Goal: Information Seeking & Learning: Learn about a topic

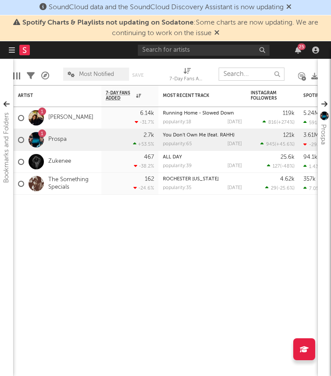
click at [244, 72] on input "text" at bounding box center [252, 74] width 66 height 13
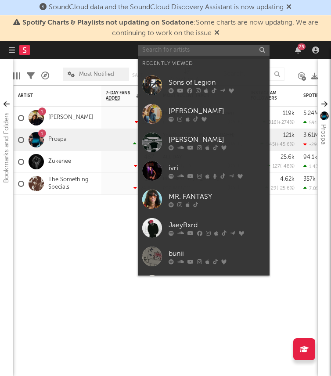
click at [187, 47] on input "text" at bounding box center [204, 50] width 132 height 11
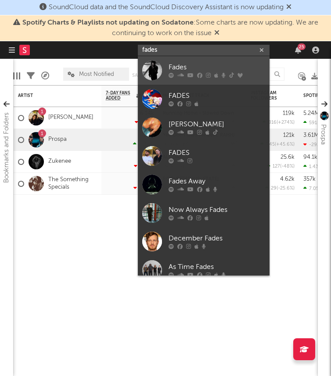
type input "fades"
click at [185, 68] on div "Fades" at bounding box center [217, 67] width 97 height 11
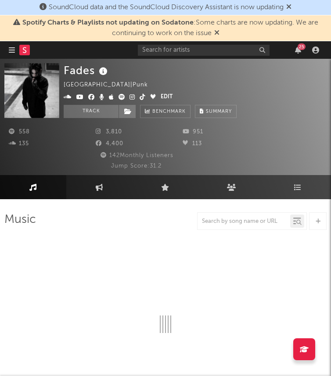
select select "1w"
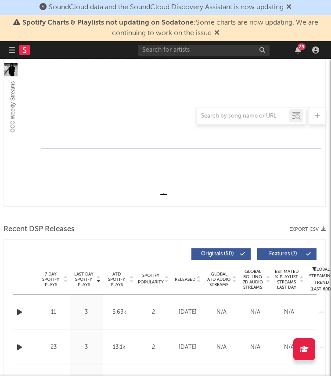
scroll to position [0, 1]
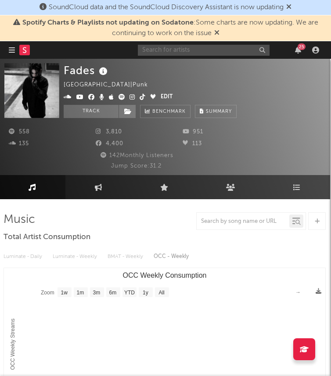
click at [167, 48] on input "text" at bounding box center [204, 50] width 132 height 11
paste input "fades"
click at [127, 95] on span at bounding box center [112, 97] width 97 height 11
click at [141, 96] on icon at bounding box center [143, 97] width 6 height 6
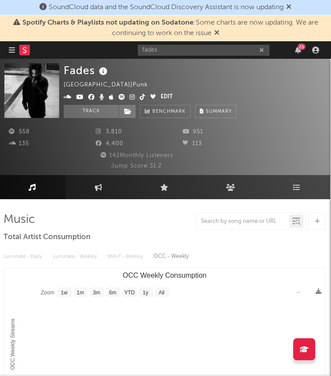
click at [131, 98] on icon at bounding box center [132, 97] width 6 height 6
click at [158, 49] on input "fades" at bounding box center [204, 50] width 132 height 11
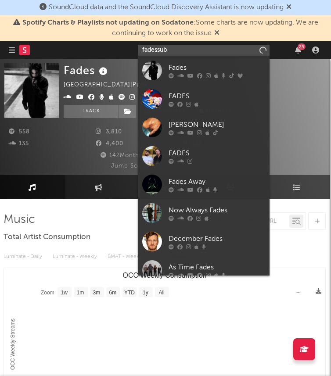
type input "fadessubz"
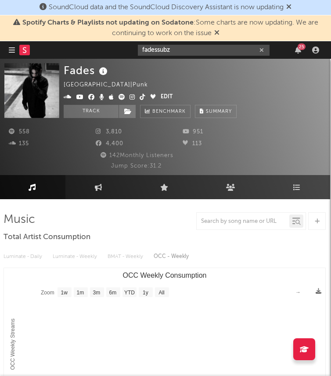
drag, startPoint x: 180, startPoint y: 48, endPoint x: 110, endPoint y: 48, distance: 69.8
click at [110, 48] on nav "Dashboard Discovery Assistant Charts Leads fadessubz 25" at bounding box center [165, 50] width 331 height 18
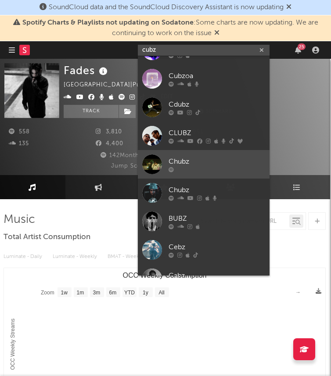
scroll to position [0, 0]
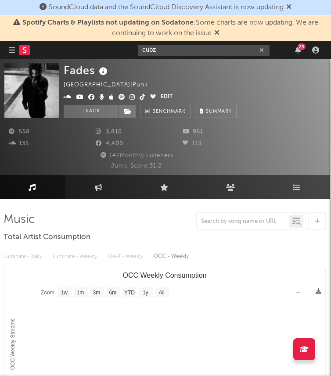
type input "cubz"
click at [158, 51] on input "cubz" at bounding box center [204, 50] width 132 height 11
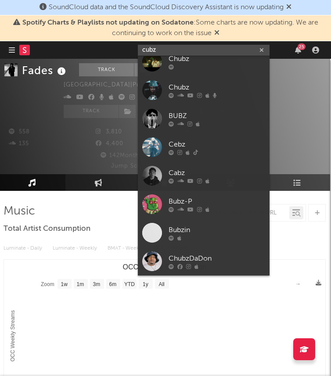
scroll to position [29, 1]
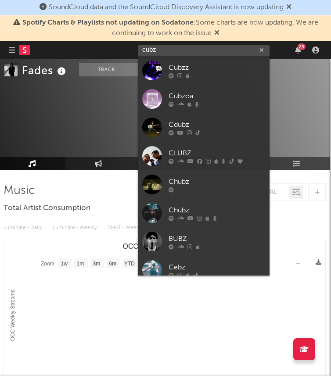
drag, startPoint x: 214, startPoint y: 50, endPoint x: 140, endPoint y: 50, distance: 73.3
click at [140, 50] on input "cubz" at bounding box center [204, 50] width 132 height 11
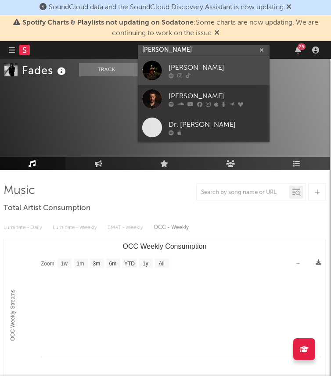
type input "[PERSON_NAME]"
click at [177, 61] on link "[PERSON_NAME]" at bounding box center [204, 70] width 132 height 29
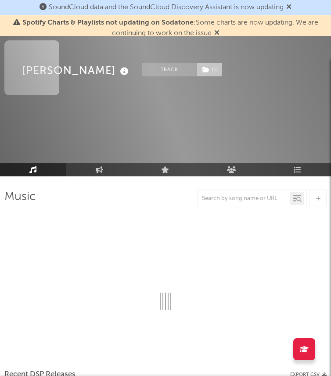
scroll to position [29, 0]
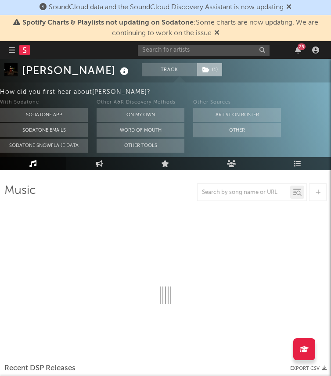
select select "1w"
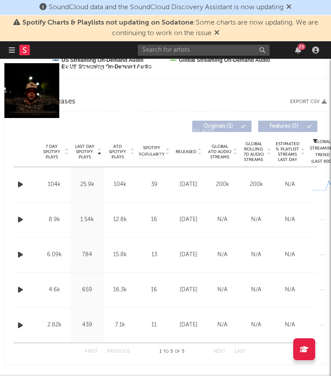
scroll to position [0, 0]
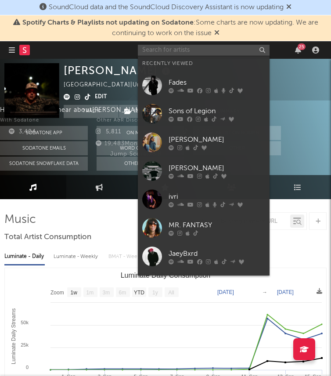
click at [194, 49] on input "text" at bounding box center [204, 50] width 132 height 11
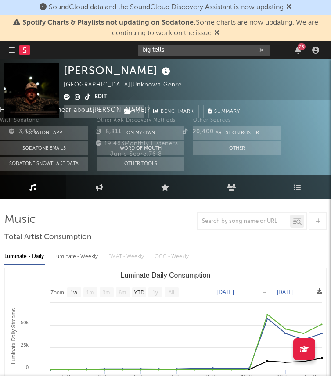
click at [172, 49] on input "big tells" at bounding box center [204, 50] width 132 height 11
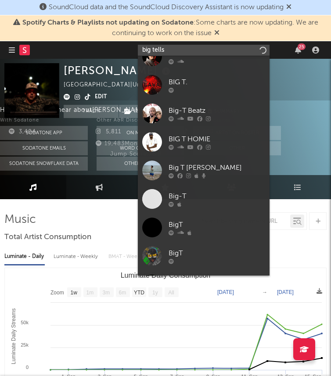
scroll to position [151, 0]
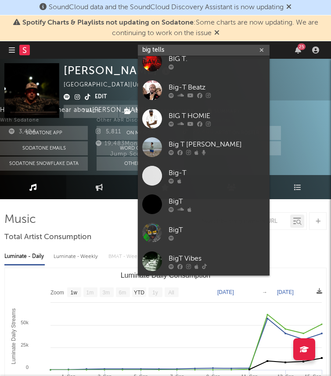
type input "big tells"
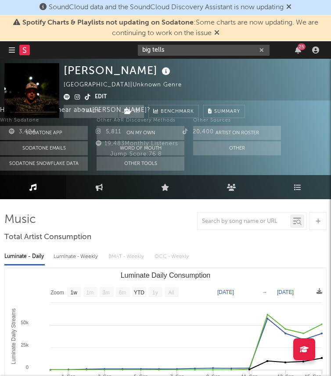
drag, startPoint x: 177, startPoint y: 50, endPoint x: 112, endPoint y: 46, distance: 65.6
click at [112, 46] on nav "Dashboard Discovery Assistant Charts Leads big tells 25" at bounding box center [165, 50] width 331 height 18
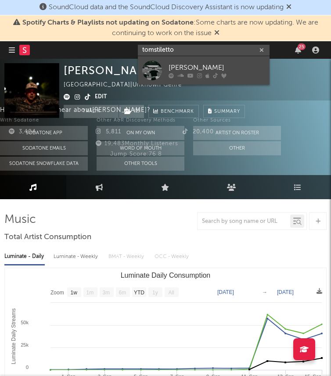
type input "tomstiletto"
click at [180, 64] on div "[PERSON_NAME]" at bounding box center [217, 67] width 97 height 11
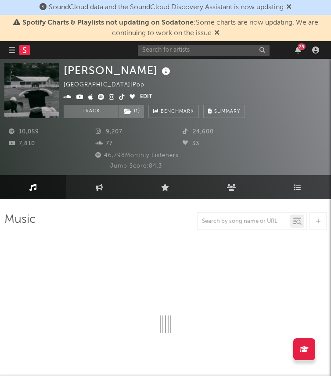
select select "6m"
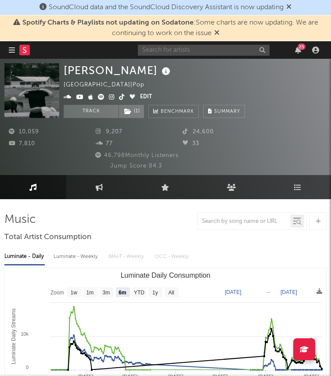
click at [221, 52] on input "text" at bounding box center [204, 50] width 132 height 11
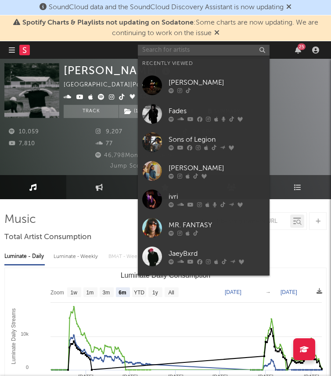
paste input "[URL][DOMAIN_NAME]"
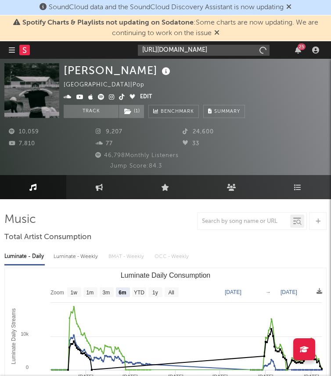
type input "[URL][DOMAIN_NAME]"
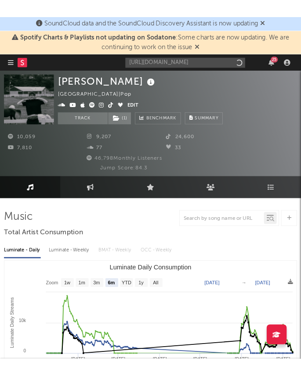
scroll to position [0, 0]
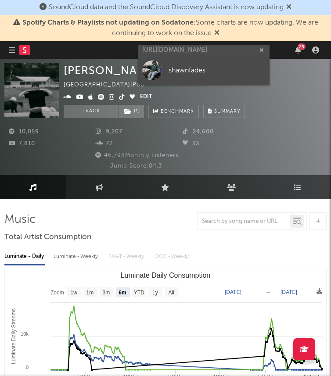
click at [193, 69] on div "shawnfades" at bounding box center [217, 70] width 97 height 11
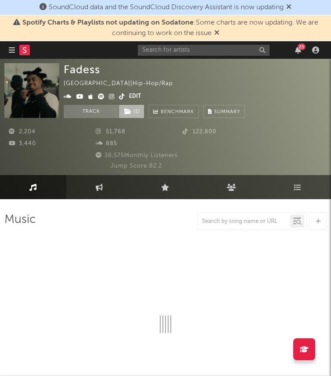
select select "6m"
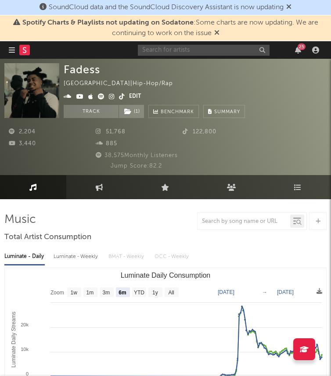
click at [181, 52] on input "text" at bounding box center [204, 50] width 132 height 11
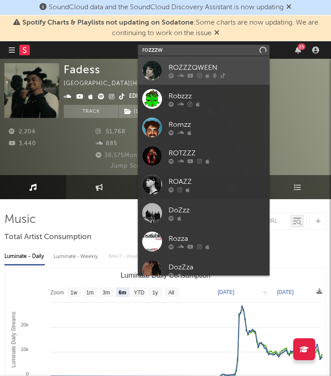
type input "rozzzw"
click at [163, 65] on link "ROZZZQWEEN" at bounding box center [204, 70] width 132 height 29
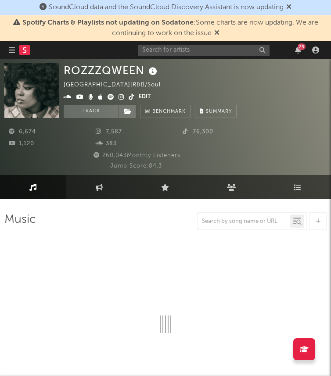
select select "6m"
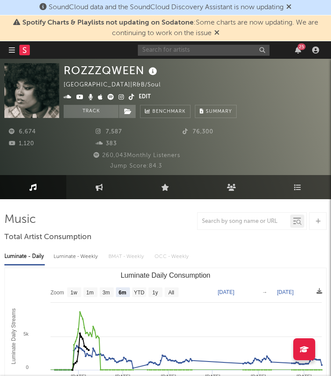
click at [159, 49] on input "text" at bounding box center [204, 50] width 132 height 11
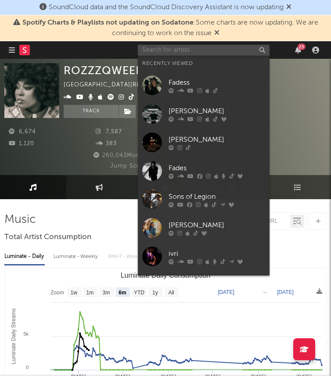
click at [159, 49] on input "text" at bounding box center [204, 50] width 132 height 11
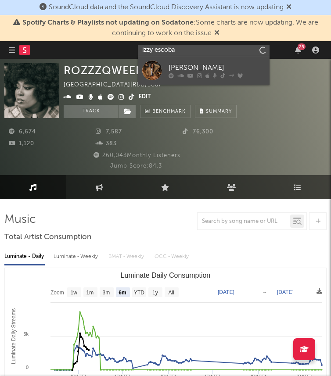
type input "izzy escoba"
click at [155, 64] on div at bounding box center [152, 71] width 20 height 20
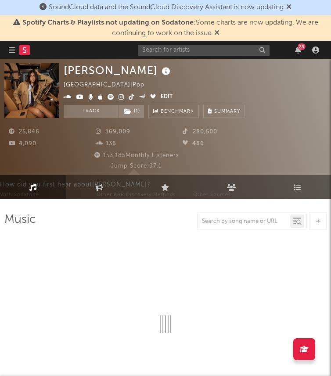
select select "6m"
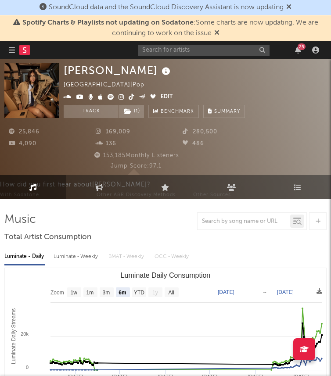
click at [176, 57] on div "25" at bounding box center [230, 50] width 184 height 18
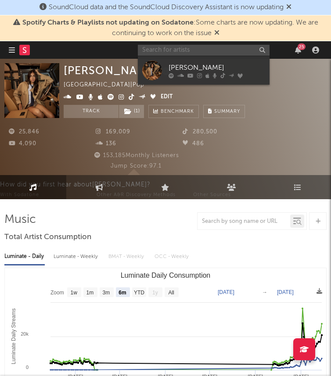
click at [171, 52] on input "text" at bounding box center [204, 50] width 132 height 11
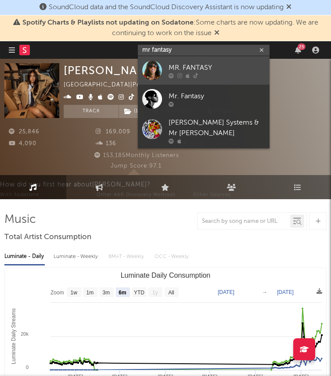
type input "mr fantasy"
click at [177, 66] on div "MR. FANTASY" at bounding box center [217, 67] width 97 height 11
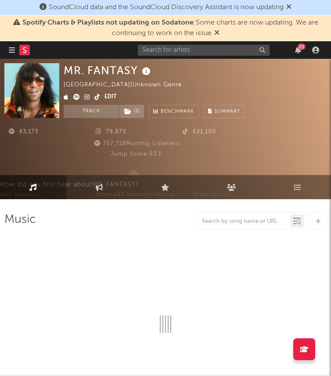
select select "1w"
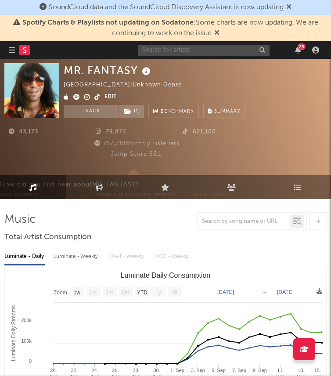
click at [181, 45] on input "text" at bounding box center [204, 50] width 132 height 11
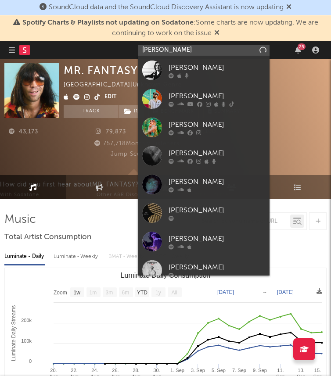
type input "[PERSON_NAME]"
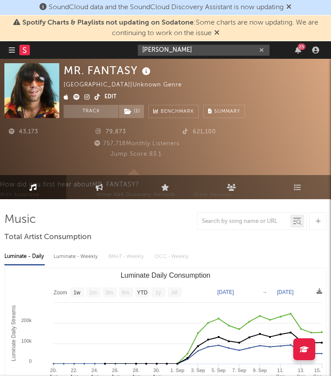
click at [174, 54] on input "[PERSON_NAME]" at bounding box center [204, 50] width 132 height 11
drag, startPoint x: 180, startPoint y: 53, endPoint x: 94, endPoint y: 52, distance: 85.6
click at [94, 52] on nav "Dashboard Discovery Assistant Charts Leads [PERSON_NAME] 25" at bounding box center [165, 50] width 331 height 18
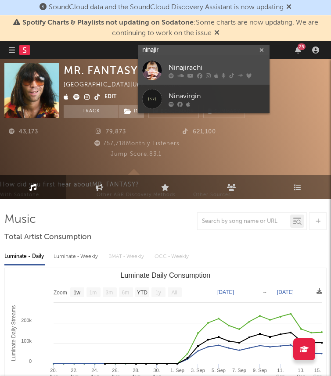
type input "ninajir"
click at [197, 63] on div "Ninajirachi" at bounding box center [217, 67] width 97 height 11
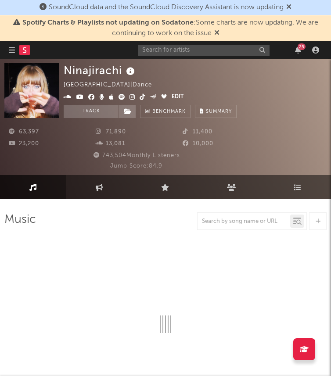
select select "6m"
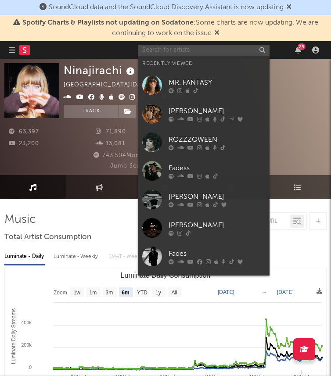
click at [156, 51] on input "text" at bounding box center [204, 50] width 132 height 11
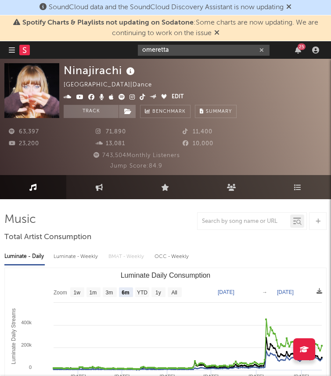
click at [188, 47] on input "omeretta" at bounding box center [204, 50] width 132 height 11
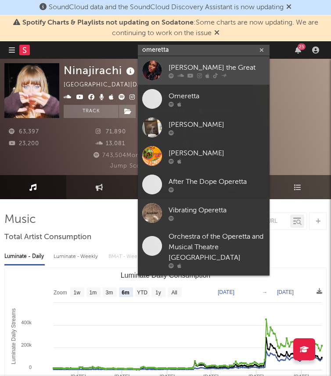
type input "omeretta"
click at [182, 68] on div "[PERSON_NAME] the Great" at bounding box center [217, 67] width 97 height 11
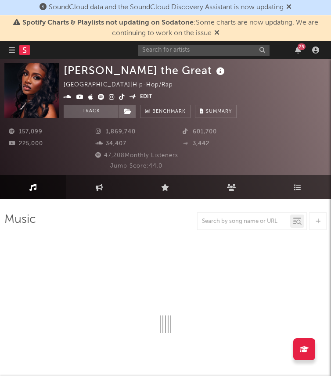
select select "6m"
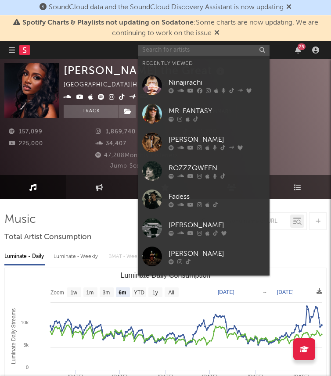
click at [151, 50] on input "text" at bounding box center [204, 50] width 132 height 11
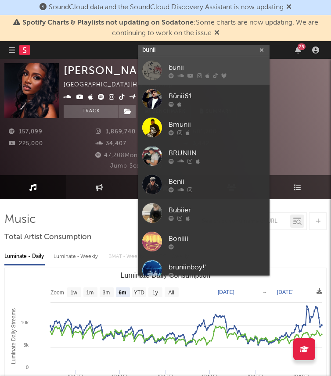
type input "bunii"
click at [191, 65] on div "bunii" at bounding box center [217, 67] width 97 height 11
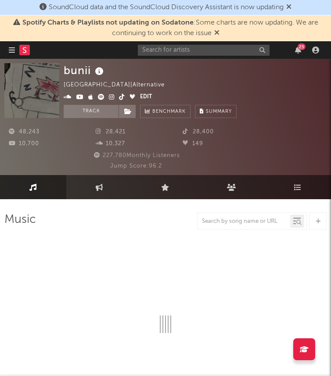
select select "6m"
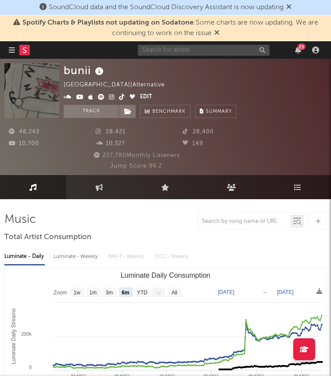
click at [168, 47] on input "text" at bounding box center [204, 50] width 132 height 11
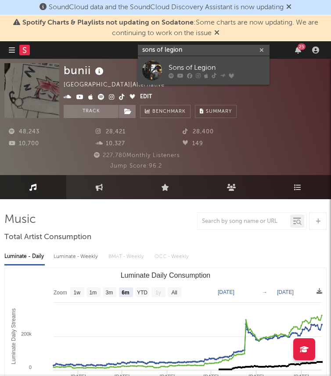
type input "sons of legion"
click at [170, 59] on link "Sons of Legion" at bounding box center [204, 70] width 132 height 29
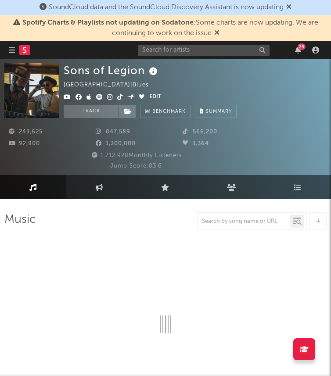
select select "6m"
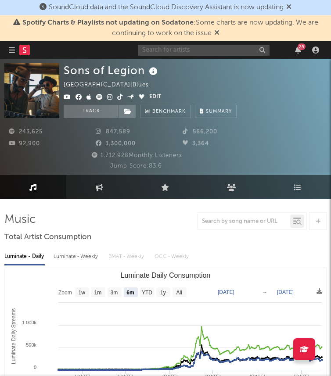
click at [158, 54] on input "text" at bounding box center [204, 50] width 132 height 11
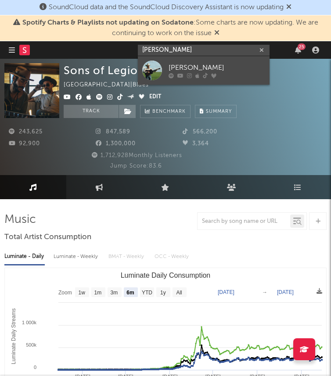
type input "[PERSON_NAME]"
click at [193, 67] on div "[PERSON_NAME]" at bounding box center [217, 67] width 97 height 11
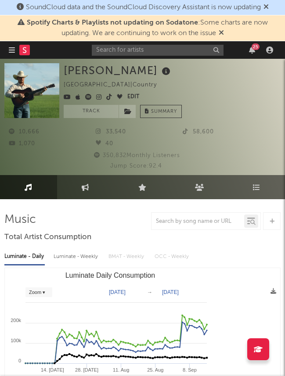
select select "Zoom"
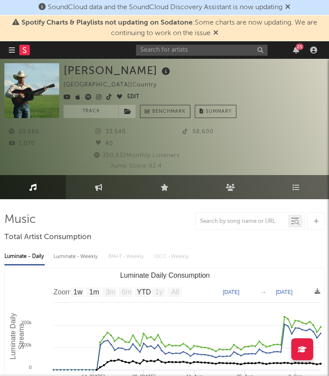
click at [164, 43] on div "25" at bounding box center [228, 50] width 184 height 18
click at [164, 47] on input "text" at bounding box center [202, 50] width 132 height 11
type input "chubz"
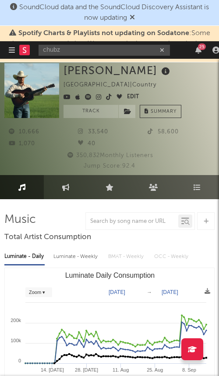
select select "Zoom"
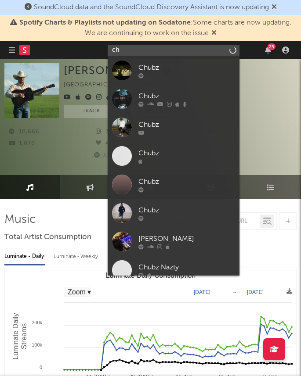
type input "c"
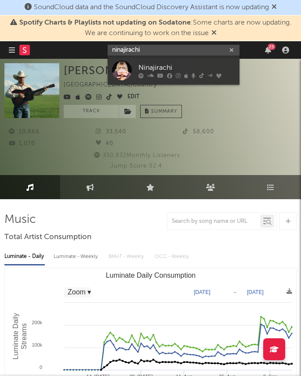
type input "ninajirachi"
click at [155, 62] on div "Ninajirachi" at bounding box center [186, 67] width 97 height 11
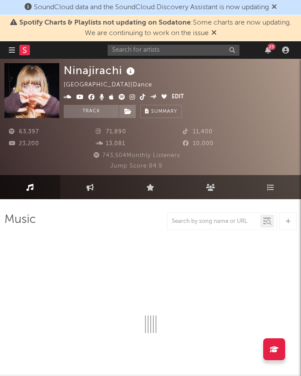
select select "6m"
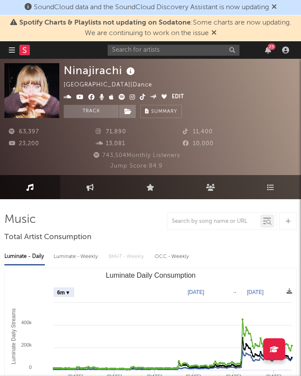
click at [129, 97] on icon at bounding box center [132, 97] width 6 height 6
click at [140, 96] on icon at bounding box center [143, 97] width 6 height 6
click at [40, 188] on link "Music" at bounding box center [30, 187] width 60 height 24
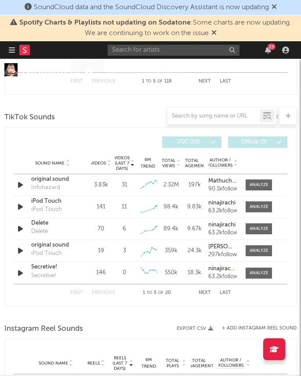
scroll to position [634, 0]
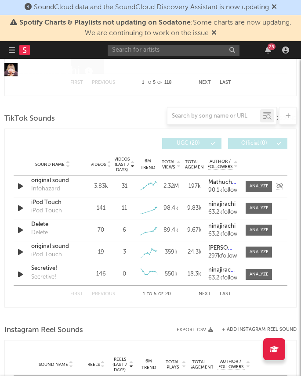
click at [54, 183] on div "original sound" at bounding box center [52, 180] width 43 height 9
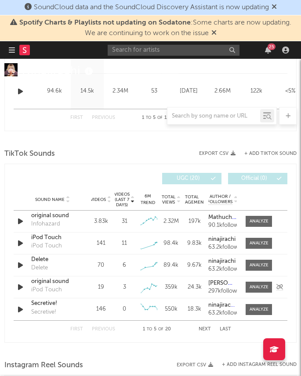
scroll to position [599, 1]
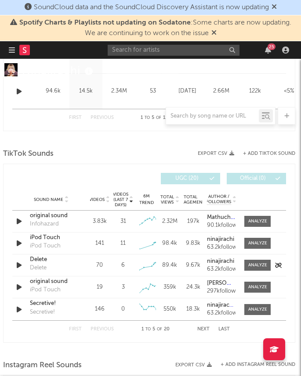
click at [40, 260] on div "Delete" at bounding box center [51, 259] width 43 height 9
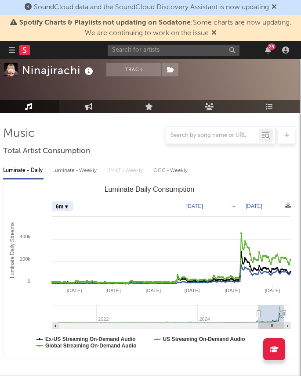
scroll to position [0, 1]
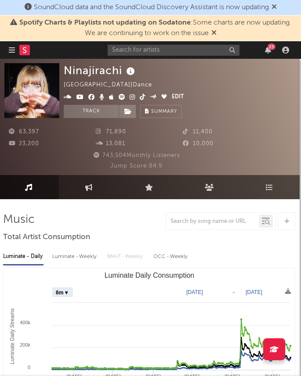
click at [121, 97] on icon at bounding box center [121, 97] width 7 height 6
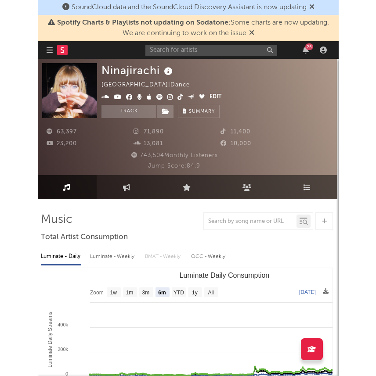
scroll to position [0, 0]
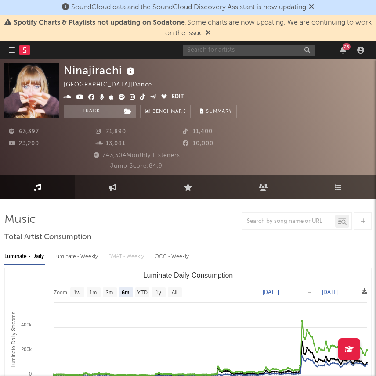
click at [216, 49] on input "text" at bounding box center [249, 50] width 132 height 11
click at [220, 50] on input "omeretta" at bounding box center [249, 50] width 132 height 11
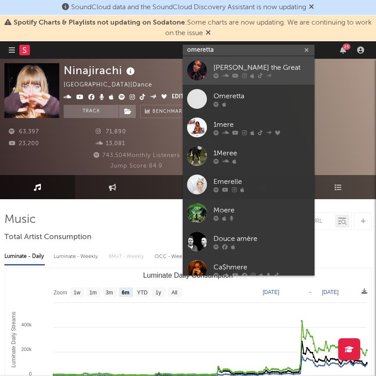
type input "omeretta"
click at [223, 68] on div "[PERSON_NAME] the Great" at bounding box center [261, 67] width 97 height 11
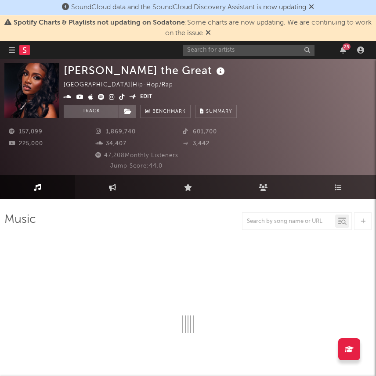
select select "6m"
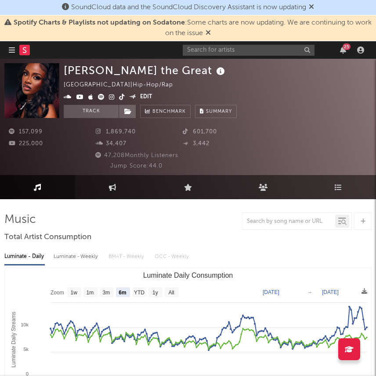
click at [100, 98] on icon at bounding box center [101, 97] width 7 height 6
click at [109, 99] on icon at bounding box center [112, 97] width 6 height 6
click at [119, 96] on icon at bounding box center [122, 97] width 6 height 6
click at [204, 50] on input "text" at bounding box center [249, 50] width 132 height 11
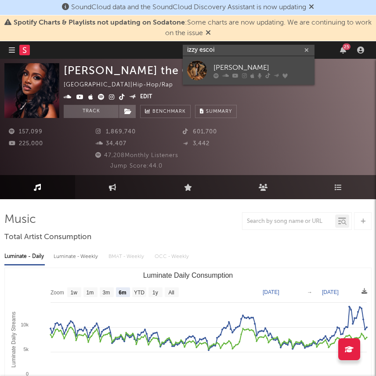
type input "izzy escoi"
click at [218, 60] on link "[PERSON_NAME]" at bounding box center [249, 70] width 132 height 29
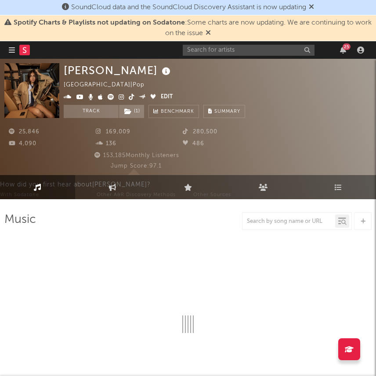
select select "6m"
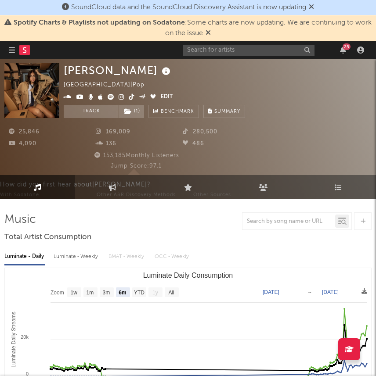
click at [108, 97] on icon at bounding box center [111, 97] width 7 height 6
click at [118, 97] on icon at bounding box center [121, 97] width 6 height 6
click at [127, 98] on span at bounding box center [112, 97] width 97 height 11
click at [129, 98] on icon at bounding box center [132, 97] width 6 height 6
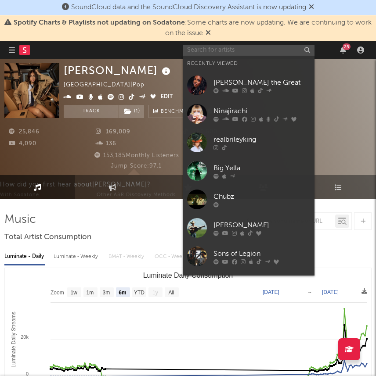
click at [239, 53] on input "text" at bounding box center [249, 50] width 132 height 11
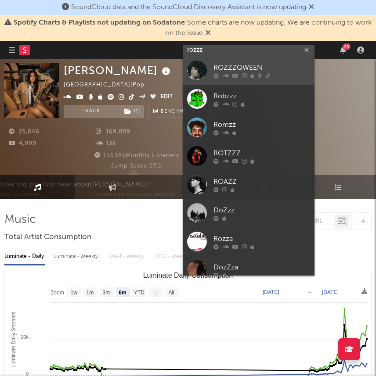
type input "rozzz"
click at [232, 65] on div "ROZZZQWEEN" at bounding box center [261, 67] width 97 height 11
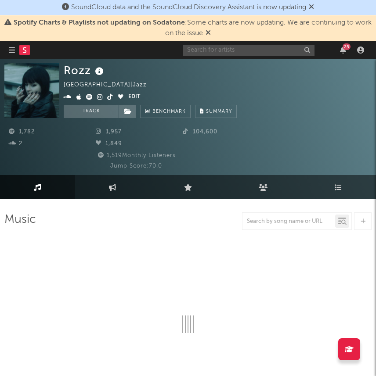
click at [218, 49] on input "text" at bounding box center [249, 50] width 132 height 11
type input "roz"
select select "6m"
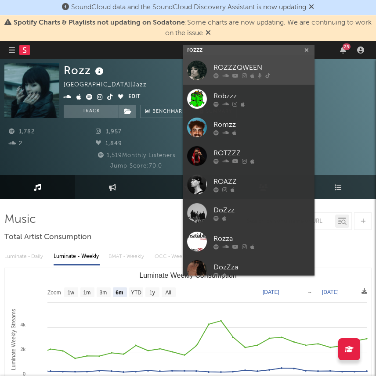
type input "rozzz"
click at [227, 64] on div "ROZZZQWEEN" at bounding box center [261, 67] width 97 height 11
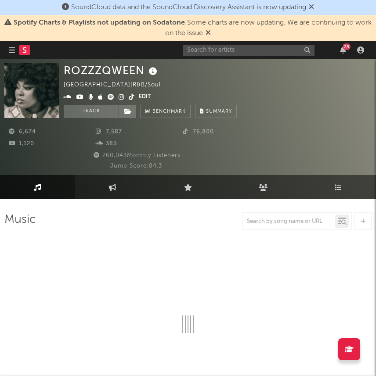
select select "6m"
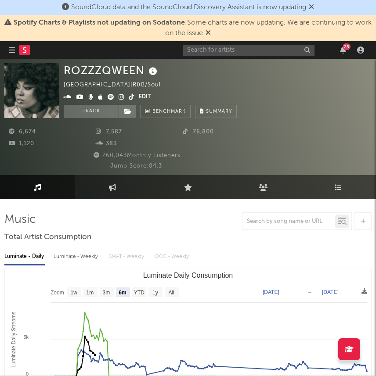
click at [108, 97] on icon at bounding box center [111, 97] width 7 height 6
click at [118, 97] on icon at bounding box center [121, 97] width 6 height 6
click at [129, 97] on icon at bounding box center [132, 97] width 6 height 6
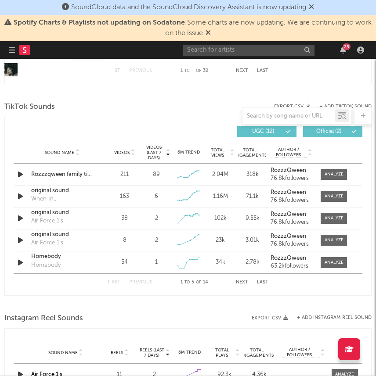
scroll to position [650, 0]
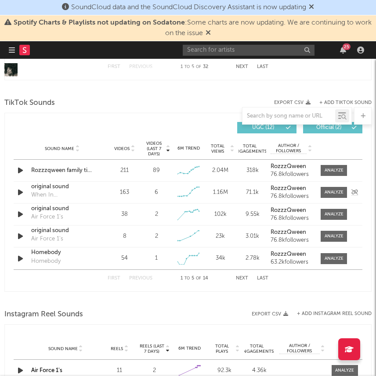
click at [18, 189] on icon "button" at bounding box center [20, 192] width 9 height 11
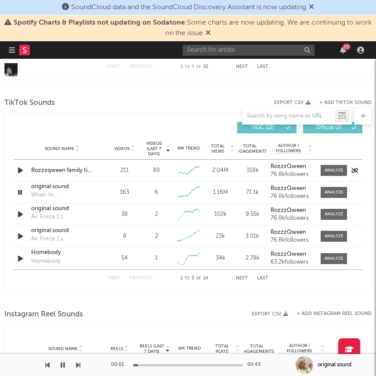
click at [21, 170] on icon "button" at bounding box center [20, 170] width 9 height 11
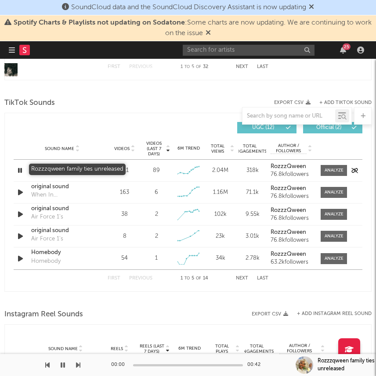
click at [41, 170] on div "Rozzzqween family ties unreleased" at bounding box center [62, 170] width 62 height 9
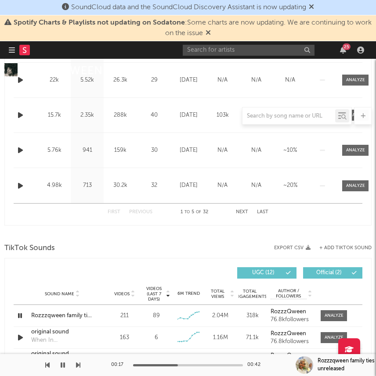
scroll to position [529, 0]
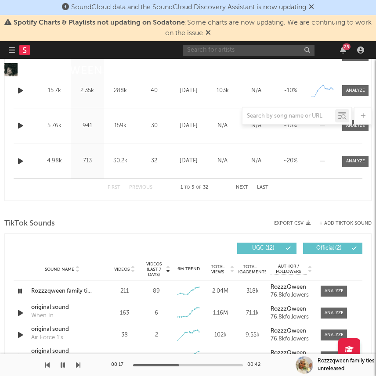
click at [216, 52] on input "text" at bounding box center [249, 50] width 132 height 11
click at [196, 50] on input "text" at bounding box center [249, 50] width 132 height 11
type input "[PERSON_NAME]"
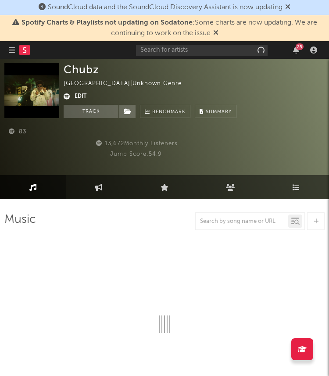
select select "1w"
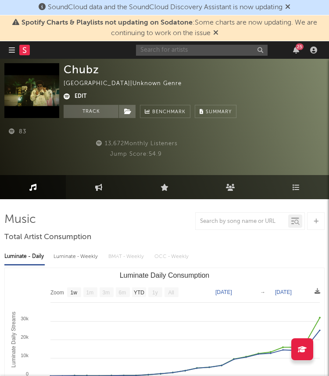
click at [196, 50] on input "text" at bounding box center [202, 50] width 132 height 11
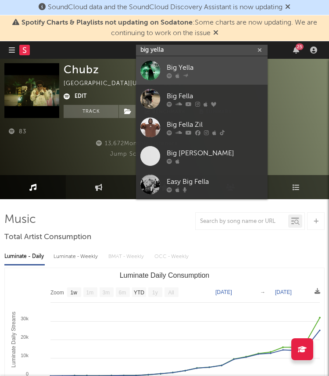
type input "big yella"
click at [201, 65] on div "Big Yella" at bounding box center [215, 67] width 97 height 11
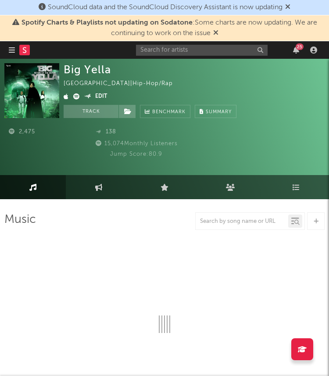
select select "1w"
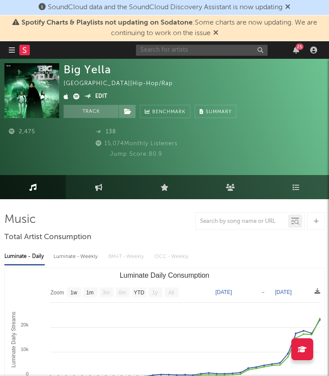
click at [172, 52] on input "text" at bounding box center [202, 50] width 132 height 11
type input "big yella"
click at [42, 153] on div "Jump Score: 80.9" at bounding box center [135, 154] width 263 height 11
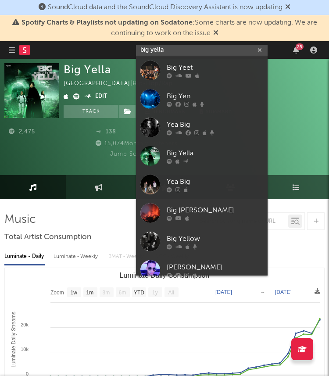
click at [169, 50] on input "big yella" at bounding box center [202, 50] width 132 height 11
drag, startPoint x: 182, startPoint y: 48, endPoint x: 129, endPoint y: 47, distance: 52.7
click at [129, 47] on nav "Dashboard Discovery Assistant Charts Leads big yella 25" at bounding box center [164, 50] width 329 height 18
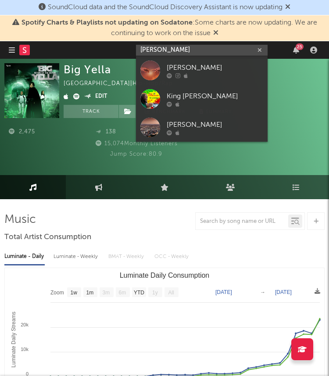
drag, startPoint x: 199, startPoint y: 51, endPoint x: 14, endPoint y: 51, distance: 185.2
click at [14, 51] on nav "Dashboard Discovery Assistant Charts Leads [PERSON_NAME] 25" at bounding box center [164, 50] width 329 height 18
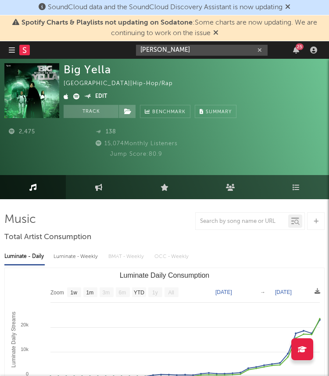
paste input "https://www.instagram.com/realbrileyking/?hl=en"
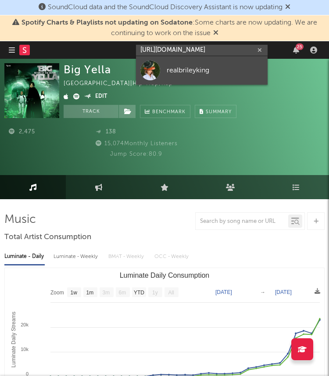
type input "https://www.instagram.com/realbrileyking/?hl=en"
click at [190, 63] on link "realbrileyking" at bounding box center [202, 70] width 132 height 29
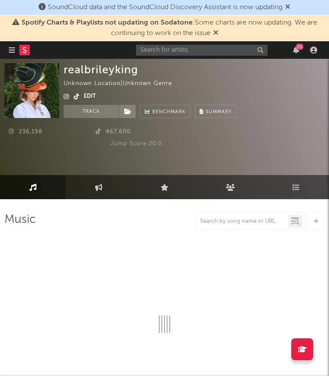
select select "1w"
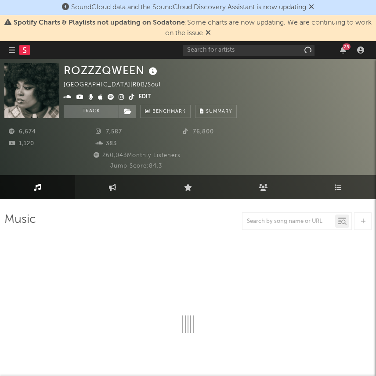
select select "6m"
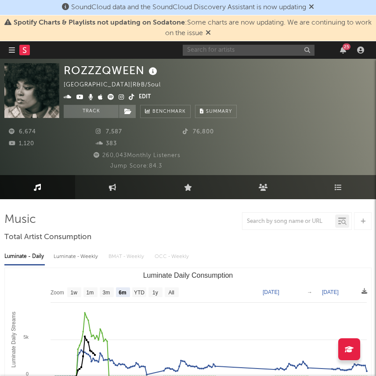
click at [207, 53] on input "text" at bounding box center [249, 50] width 132 height 11
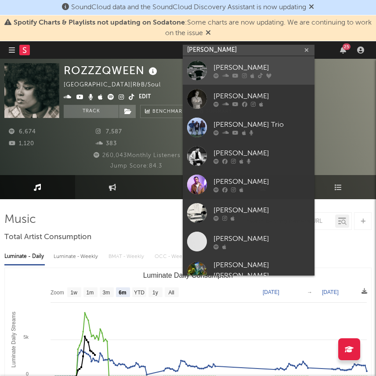
type input "tom sil"
click at [241, 70] on div "[PERSON_NAME]" at bounding box center [261, 67] width 97 height 11
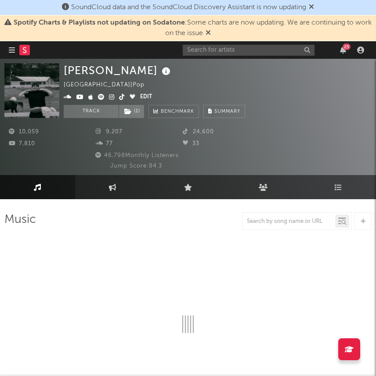
select select "6m"
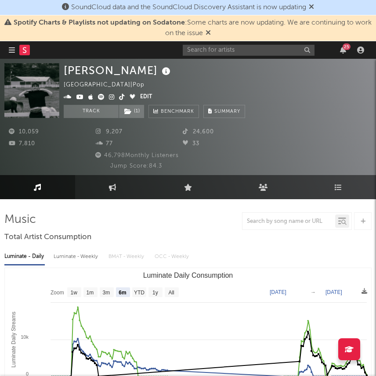
click at [100, 97] on icon at bounding box center [101, 97] width 7 height 6
click at [111, 98] on icon at bounding box center [112, 97] width 6 height 6
click at [120, 98] on icon at bounding box center [122, 97] width 6 height 6
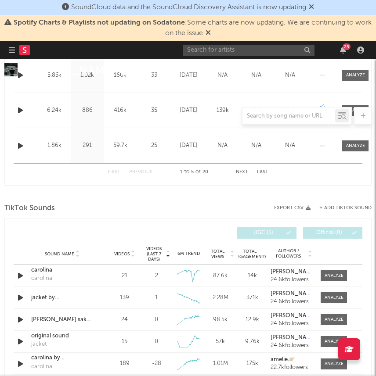
scroll to position [550, 0]
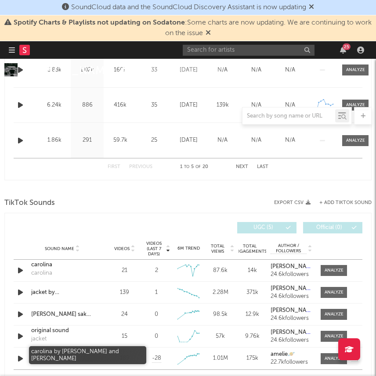
click at [45, 349] on div "carolina by [PERSON_NAME] and [PERSON_NAME]" at bounding box center [62, 352] width 62 height 9
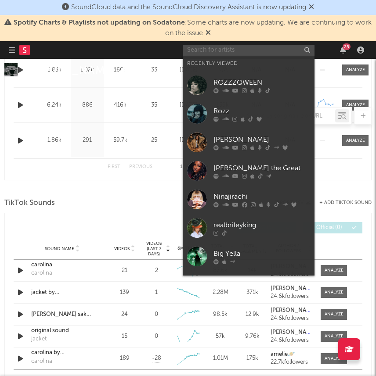
click at [207, 48] on input "text" at bounding box center [249, 50] width 132 height 11
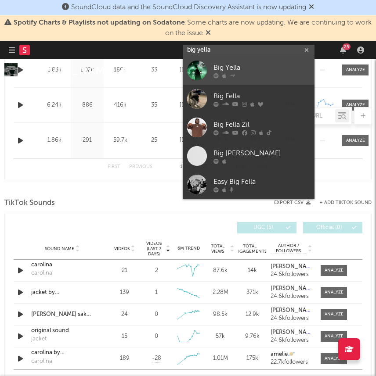
type input "big yella"
click at [239, 74] on div at bounding box center [261, 75] width 97 height 5
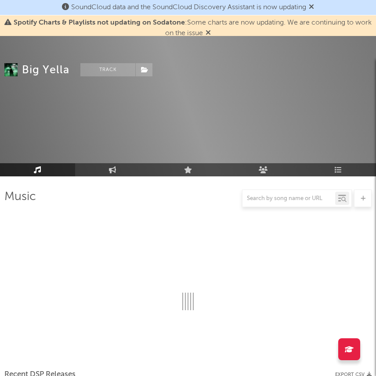
scroll to position [550, 0]
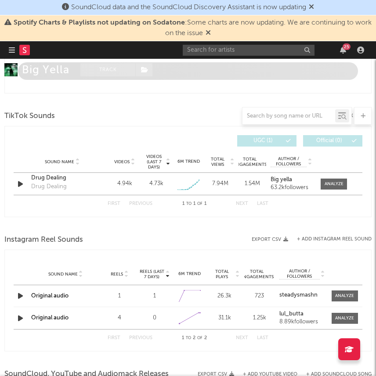
select select "1w"
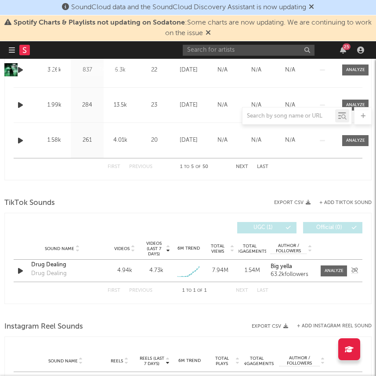
click at [50, 265] on div "Drug Dealing" at bounding box center [62, 265] width 62 height 9
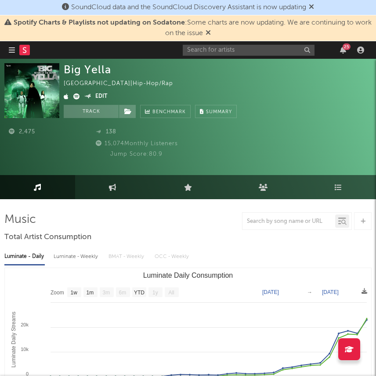
click at [74, 93] on icon at bounding box center [76, 96] width 7 height 6
click at [221, 50] on input "text" at bounding box center [249, 50] width 132 height 11
click at [200, 52] on input "so" at bounding box center [249, 50] width 132 height 11
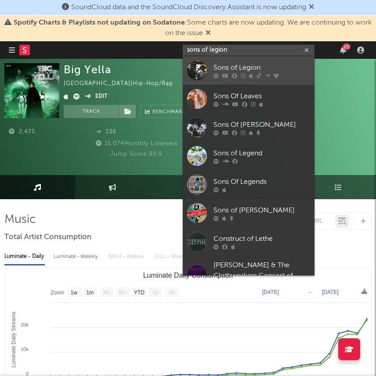
type input "sons of legion"
click at [235, 68] on div "Sons of Legion" at bounding box center [261, 67] width 97 height 11
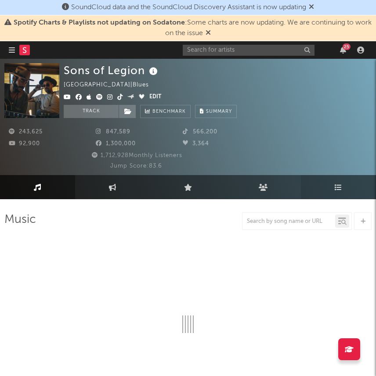
select select "6m"
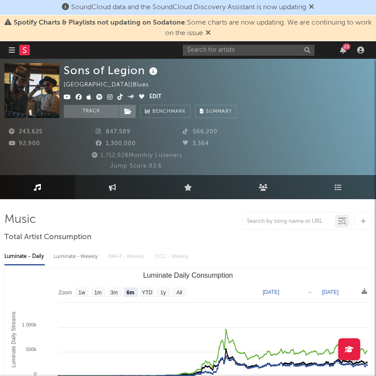
click at [100, 99] on icon at bounding box center [99, 97] width 7 height 6
click at [106, 98] on span at bounding box center [107, 97] width 86 height 11
click at [111, 98] on icon at bounding box center [110, 97] width 6 height 6
click at [119, 98] on icon at bounding box center [120, 97] width 6 height 6
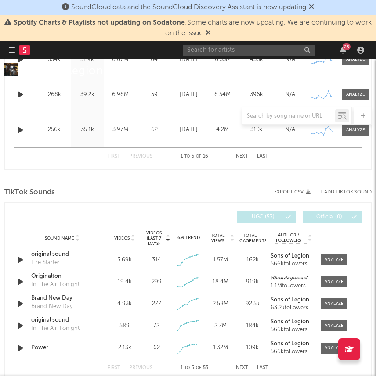
scroll to position [563, 0]
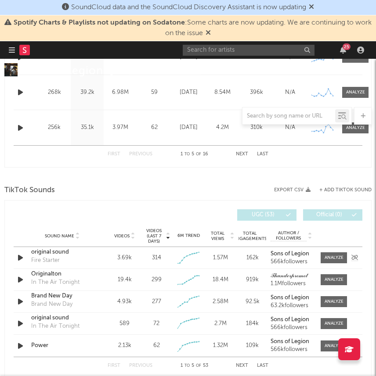
click at [45, 254] on div "original sound" at bounding box center [62, 252] width 62 height 9
click at [239, 58] on div "25" at bounding box center [275, 50] width 184 height 18
click at [229, 57] on div "25" at bounding box center [275, 50] width 184 height 18
click at [223, 54] on input "text" at bounding box center [249, 50] width 132 height 11
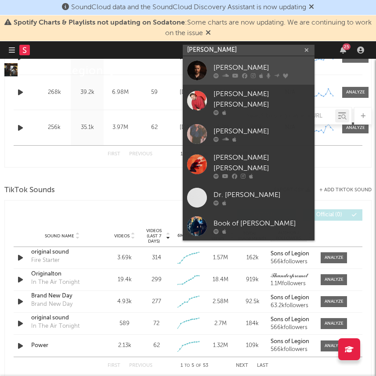
type input "david cook"
click at [206, 66] on div at bounding box center [197, 71] width 20 height 20
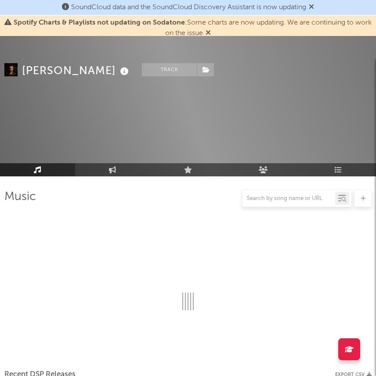
scroll to position [563, 0]
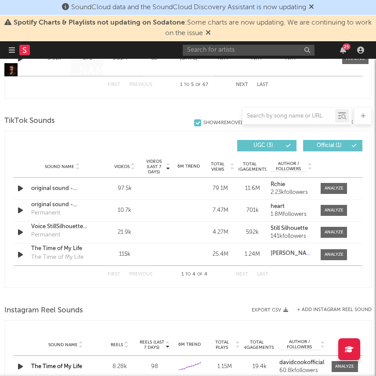
select select "6m"
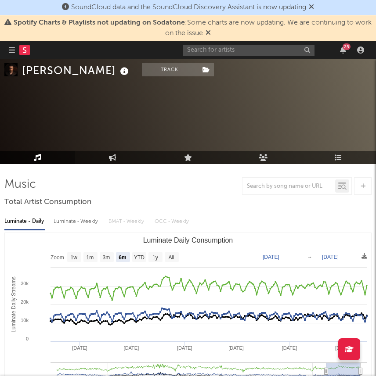
scroll to position [0, 0]
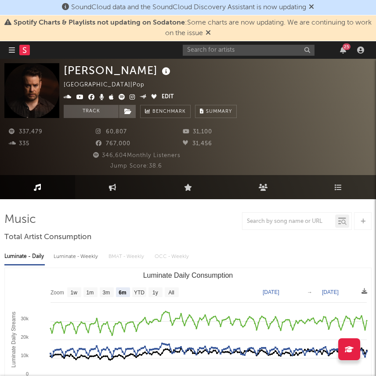
click at [124, 97] on icon at bounding box center [121, 97] width 7 height 6
click at [129, 97] on icon at bounding box center [132, 97] width 6 height 6
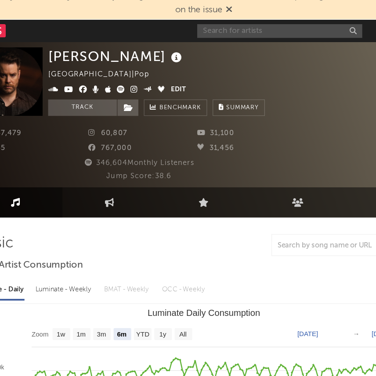
click at [200, 48] on input "text" at bounding box center [249, 50] width 132 height 11
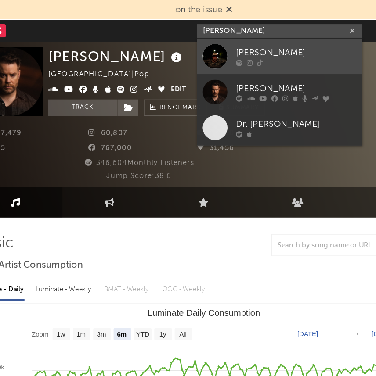
type input "[PERSON_NAME]"
click at [230, 62] on div "[PERSON_NAME]" at bounding box center [261, 67] width 97 height 11
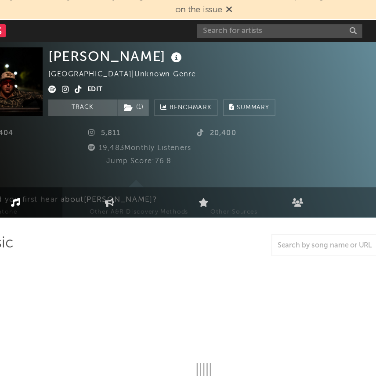
select select "1w"
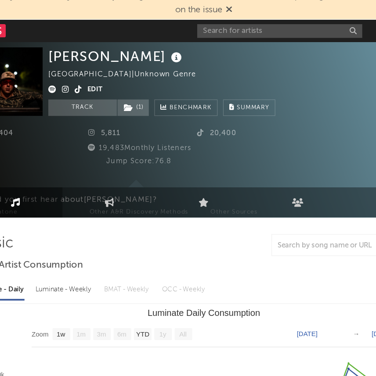
click at [78, 95] on icon at bounding box center [78, 97] width 6 height 6
click at [87, 95] on icon at bounding box center [88, 97] width 6 height 6
click at [62, 96] on div "Davis Cook United States | Unknown Genre Edit Track ( 1 ) Benchmark Summary 3,4…" at bounding box center [188, 117] width 376 height 116
click at [66, 96] on icon at bounding box center [67, 97] width 7 height 6
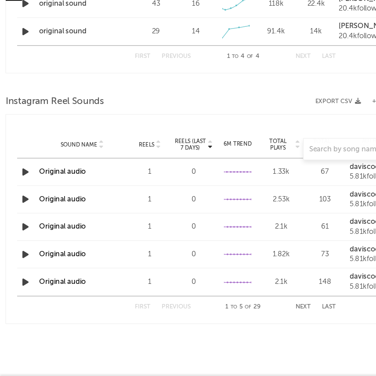
scroll to position [786, 0]
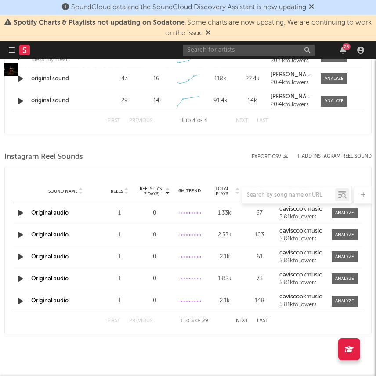
click at [21, 212] on icon "button" at bounding box center [20, 213] width 9 height 11
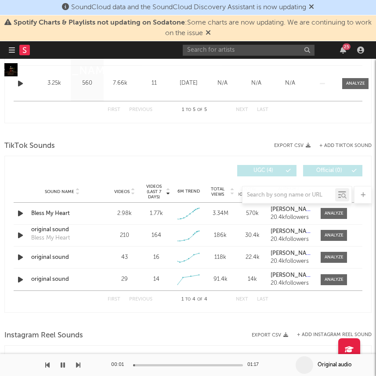
scroll to position [602, 0]
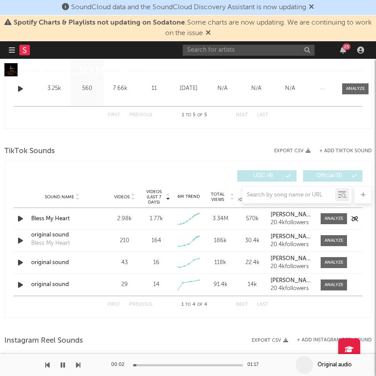
click at [19, 216] on icon "button" at bounding box center [20, 218] width 9 height 11
click at [54, 217] on div "Bless My Heart" at bounding box center [62, 219] width 62 height 9
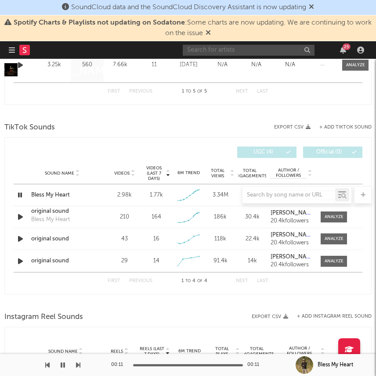
click at [196, 52] on input "text" at bounding box center [249, 50] width 132 height 11
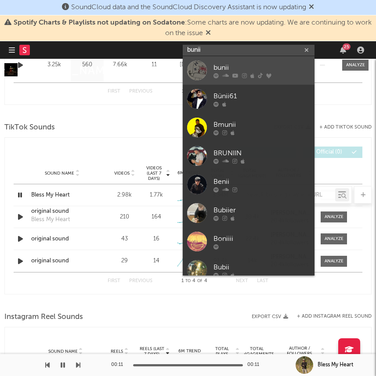
type input "bunii"
click at [230, 61] on link "bunii" at bounding box center [249, 70] width 132 height 29
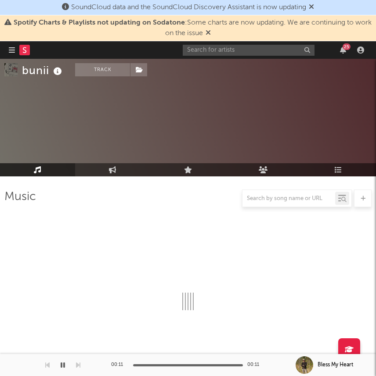
scroll to position [625, 0]
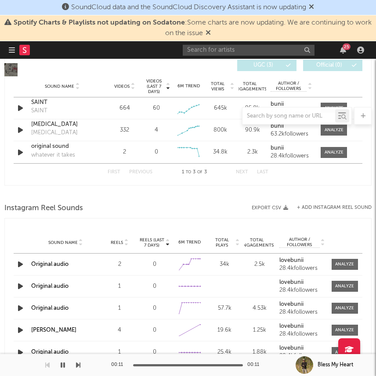
select select "6m"
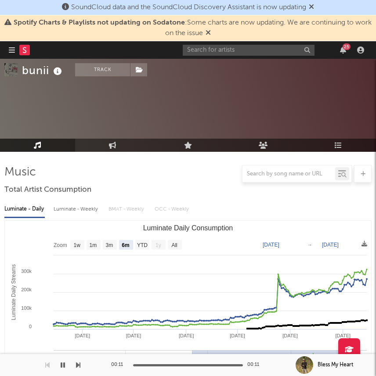
scroll to position [0, 0]
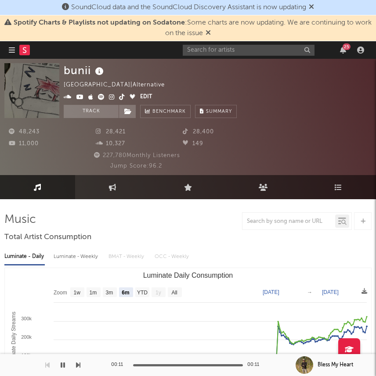
click at [98, 97] on icon at bounding box center [101, 97] width 7 height 6
click at [111, 97] on icon at bounding box center [112, 97] width 6 height 6
click at [119, 97] on icon at bounding box center [122, 97] width 6 height 6
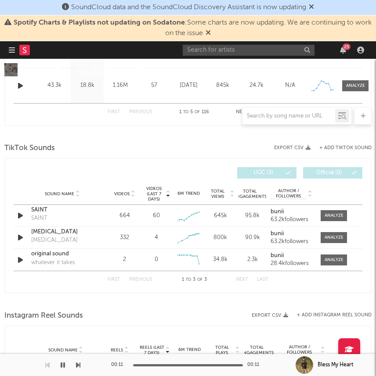
scroll to position [606, 0]
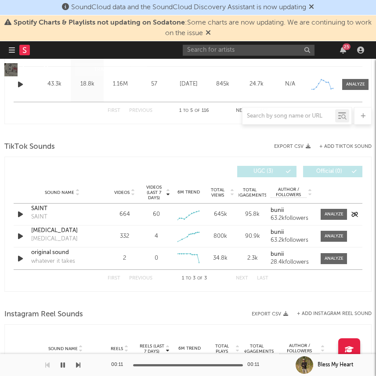
click at [41, 214] on div "SAINT" at bounding box center [39, 217] width 16 height 9
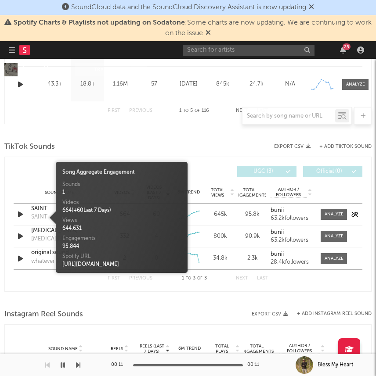
click at [36, 206] on div "SAINT" at bounding box center [62, 209] width 62 height 9
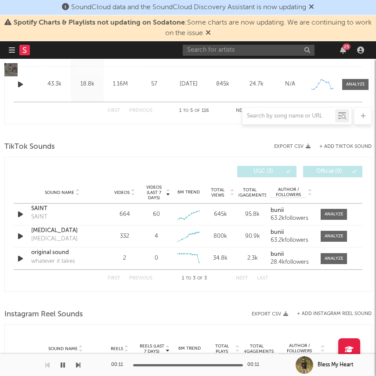
click at [254, 57] on div "25" at bounding box center [275, 50] width 184 height 18
click at [236, 50] on input "text" at bounding box center [249, 50] width 132 height 11
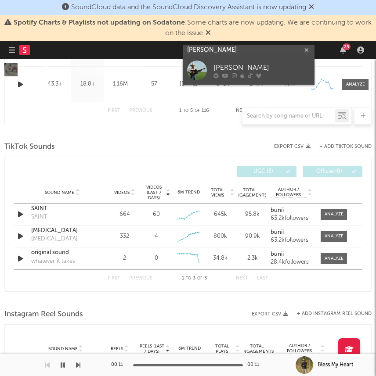
type input "[PERSON_NAME]"
click at [276, 69] on div "[PERSON_NAME]" at bounding box center [261, 67] width 97 height 11
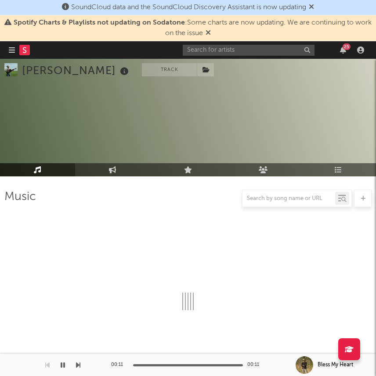
scroll to position [606, 0]
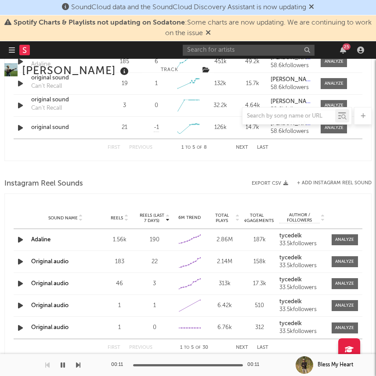
select select "1w"
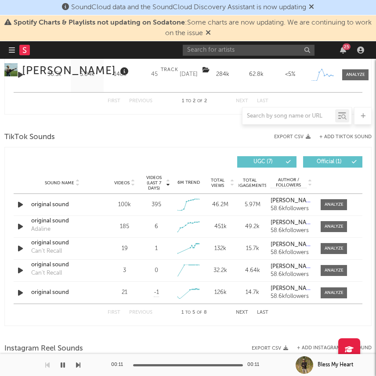
scroll to position [482, 0]
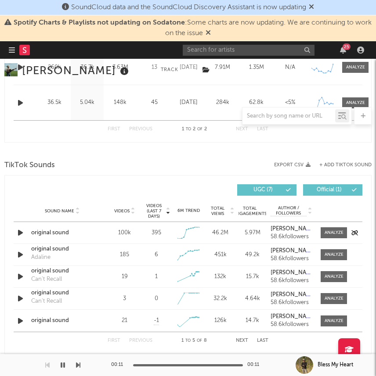
click at [50, 230] on div "original sound" at bounding box center [62, 233] width 62 height 9
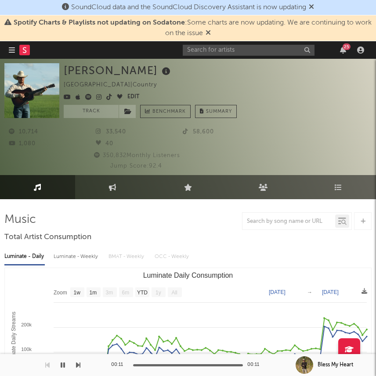
click at [97, 97] on icon at bounding box center [99, 97] width 6 height 6
click at [85, 97] on icon at bounding box center [88, 97] width 7 height 6
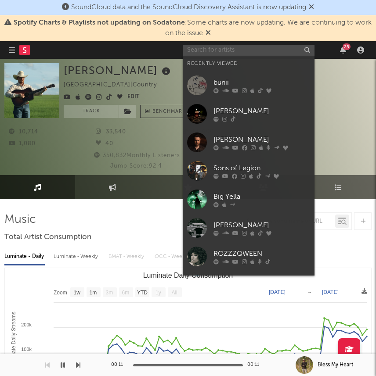
click at [198, 45] on input "text" at bounding box center [249, 50] width 132 height 11
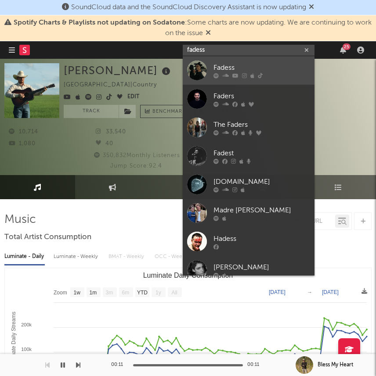
type input "fadess"
click at [230, 65] on div "Fadess" at bounding box center [261, 67] width 97 height 11
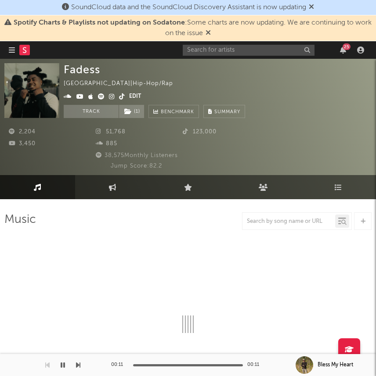
select select "6m"
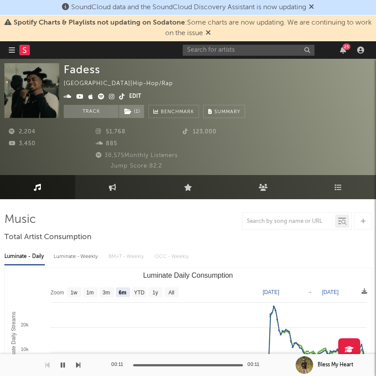
click at [100, 97] on icon at bounding box center [101, 96] width 7 height 6
click at [111, 97] on icon at bounding box center [112, 96] width 6 height 6
click at [120, 97] on icon at bounding box center [122, 96] width 6 height 6
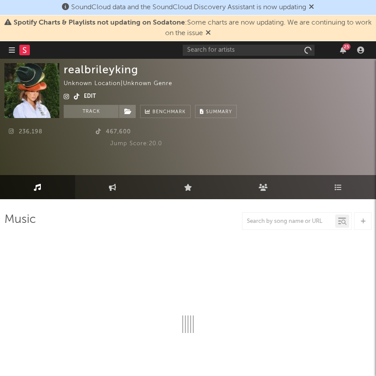
select select "1w"
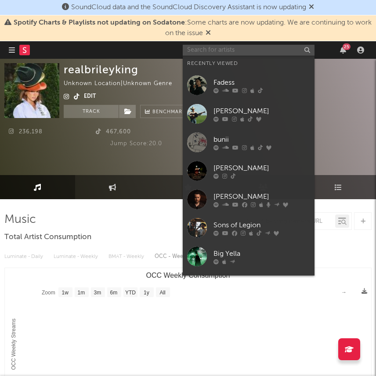
click at [235, 53] on input "text" at bounding box center [249, 50] width 132 height 11
type input "d"
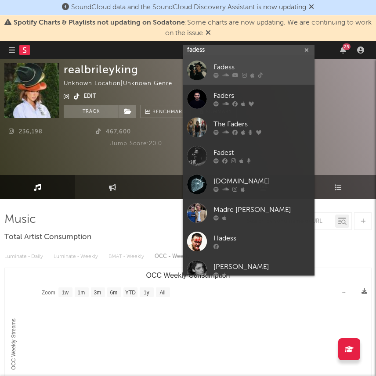
type input "fadess"
click at [212, 63] on link "Fadess" at bounding box center [249, 70] width 132 height 29
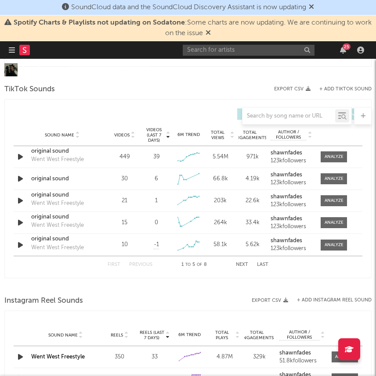
select select "6m"
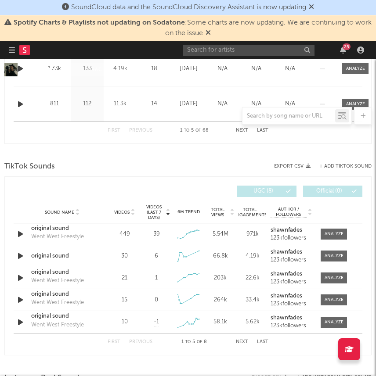
scroll to position [586, 0]
click at [44, 229] on div "original sound" at bounding box center [62, 229] width 62 height 9
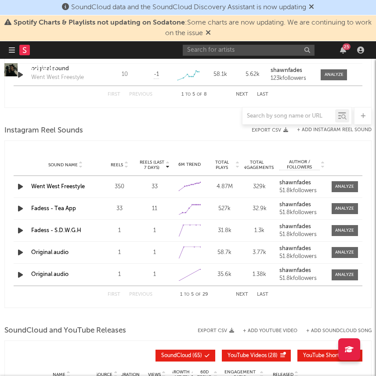
scroll to position [807, 0]
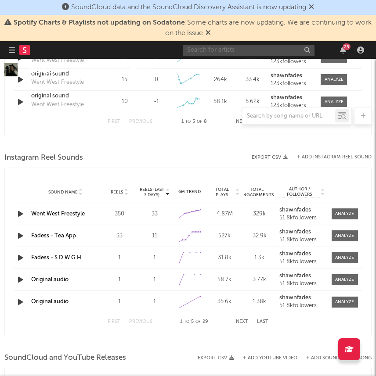
click at [216, 51] on input "text" at bounding box center [249, 50] width 132 height 11
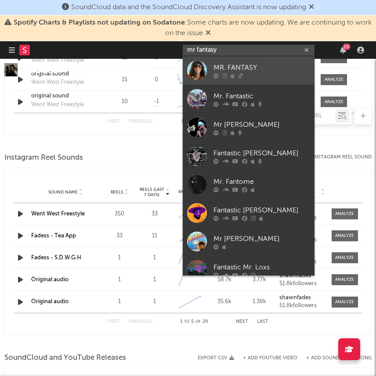
type input "mr fantasy"
click at [235, 65] on div "MR. FANTASY" at bounding box center [261, 67] width 97 height 11
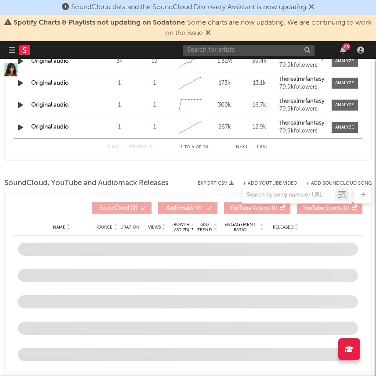
scroll to position [702, 0]
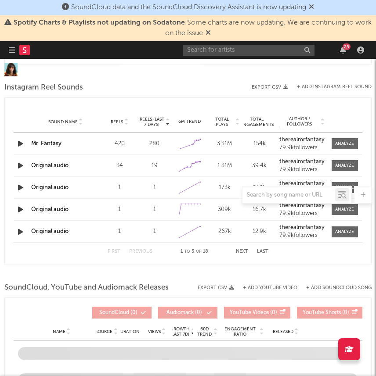
select select "1w"
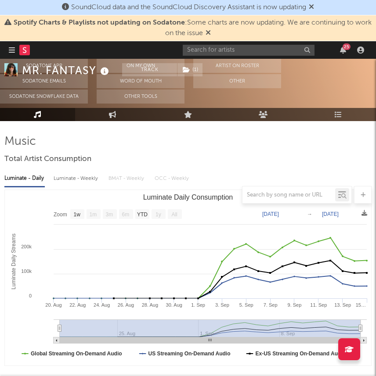
scroll to position [0, 0]
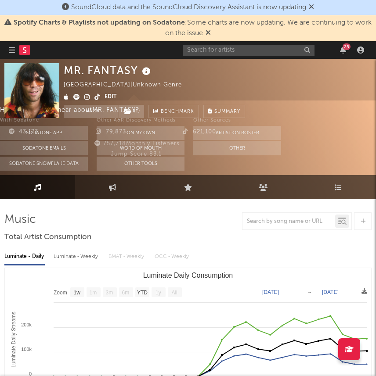
click at [78, 97] on icon at bounding box center [76, 97] width 7 height 6
click at [88, 97] on icon at bounding box center [87, 97] width 6 height 6
click at [95, 97] on icon at bounding box center [97, 97] width 6 height 6
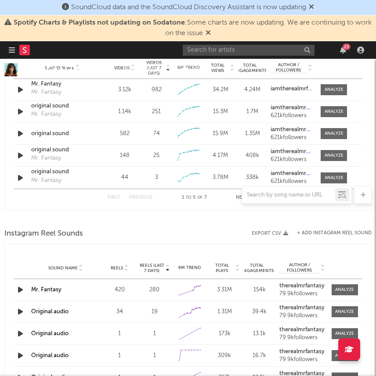
scroll to position [575, 0]
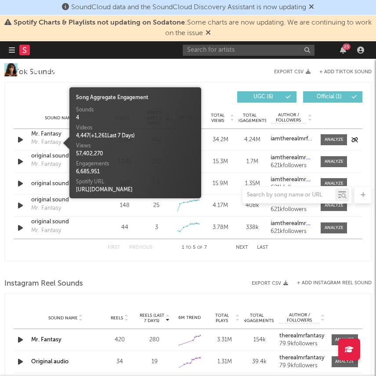
click at [45, 140] on div "Mr. Fantasy" at bounding box center [46, 142] width 30 height 9
click at [47, 131] on div "Mr. Fantasy" at bounding box center [62, 134] width 62 height 9
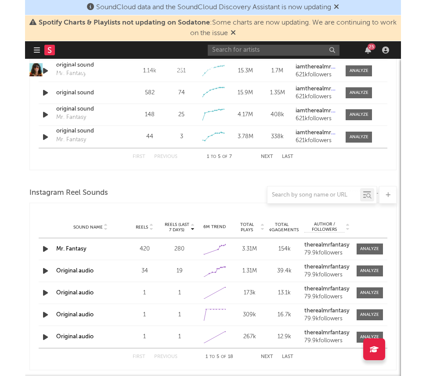
scroll to position [702, 0]
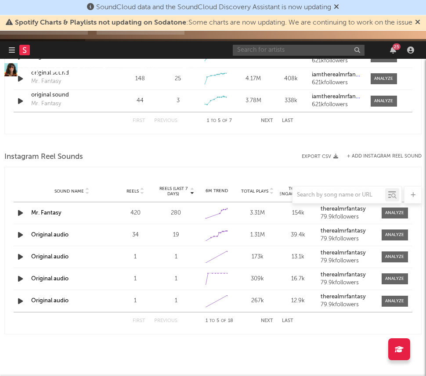
click at [302, 52] on input "text" at bounding box center [299, 50] width 132 height 11
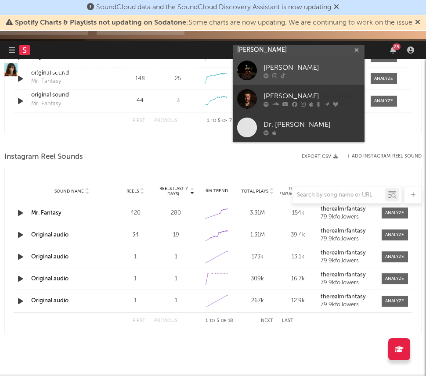
type input "[PERSON_NAME]"
click at [264, 69] on div "[PERSON_NAME]" at bounding box center [311, 67] width 97 height 11
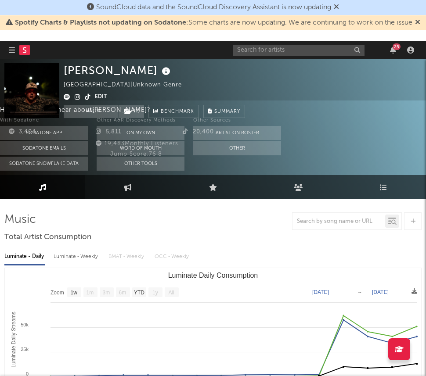
click at [68, 98] on icon at bounding box center [67, 97] width 7 height 6
select select "Zoom"
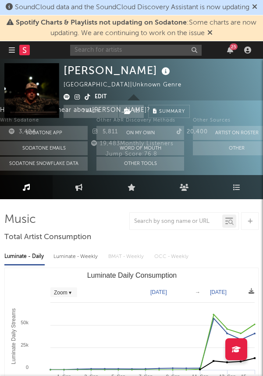
click at [154, 51] on input "text" at bounding box center [136, 50] width 132 height 11
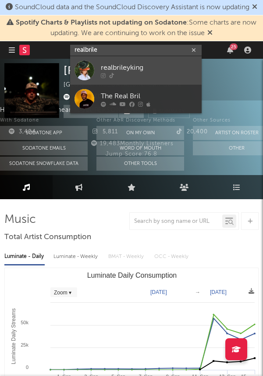
type input "realbrile"
click at [125, 66] on div "realbrileyking" at bounding box center [149, 67] width 97 height 11
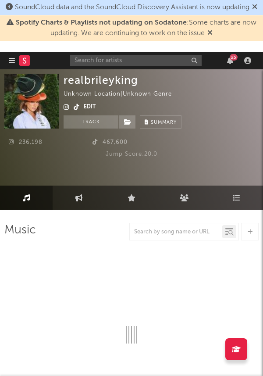
select select "1w"
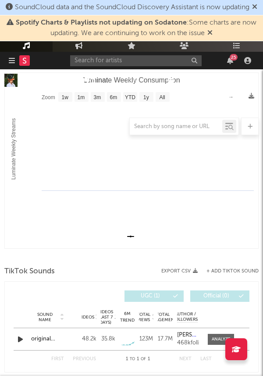
scroll to position [244, 0]
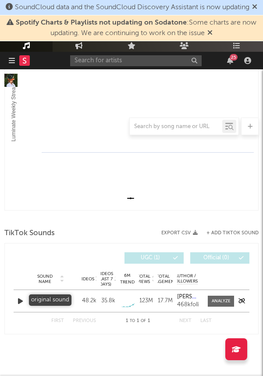
click at [36, 299] on div "original sound" at bounding box center [47, 301] width 33 height 9
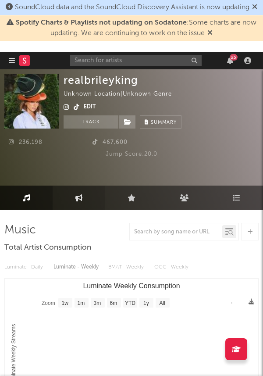
click at [81, 199] on icon at bounding box center [78, 197] width 7 height 7
select select "1w"
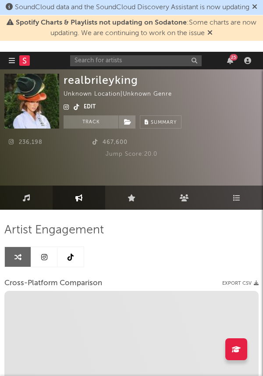
click at [68, 256] on icon at bounding box center [71, 257] width 6 height 7
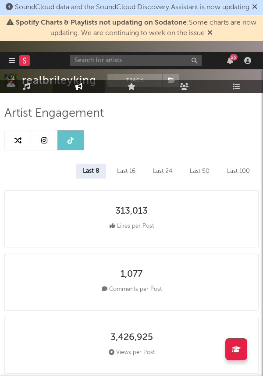
select select "6m"
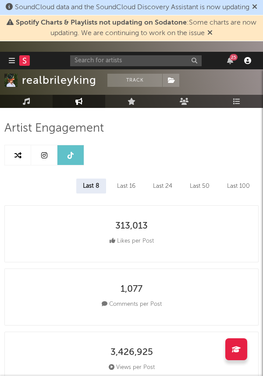
scroll to position [102, 0]
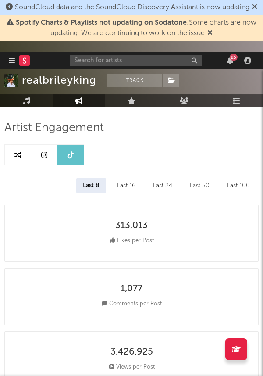
click at [45, 160] on link at bounding box center [44, 155] width 26 height 20
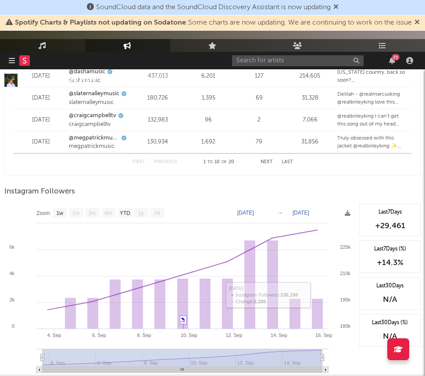
scroll to position [1350, 0]
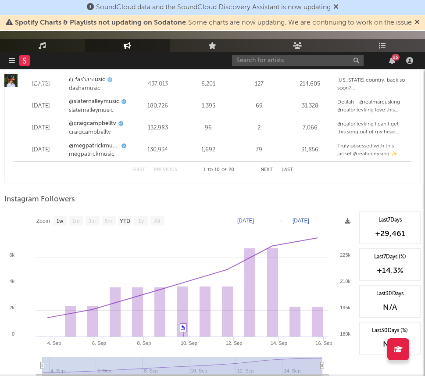
click at [375, 260] on div "Last 7 Days (%)" at bounding box center [390, 257] width 52 height 8
click at [375, 267] on div "+14.3 %" at bounding box center [390, 271] width 52 height 11
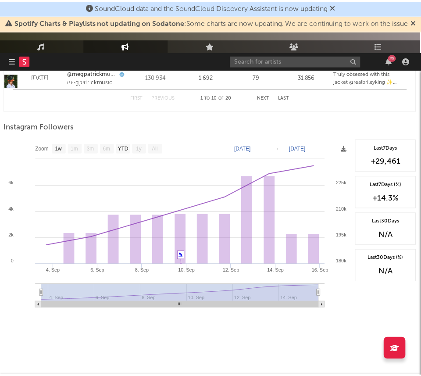
scroll to position [1423, 2]
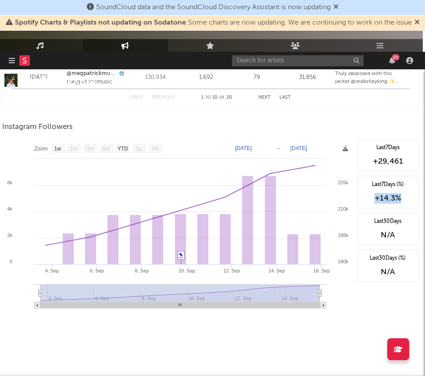
drag, startPoint x: 402, startPoint y: 195, endPoint x: 359, endPoint y: 196, distance: 43.5
click at [359, 196] on div "Last 7 Days (%) +14.3 %" at bounding box center [387, 192] width 61 height 32
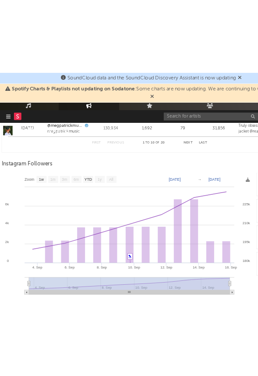
scroll to position [1969, 2]
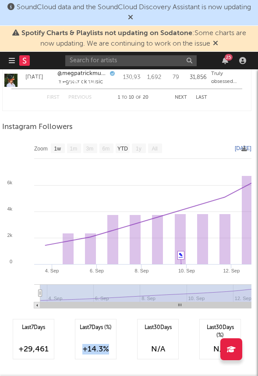
select select "Zoom"
